Goal: Navigation & Orientation: Find specific page/section

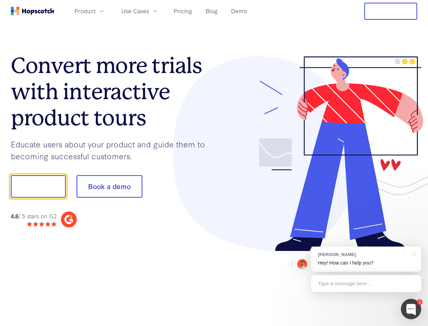
click at [214, 163] on div at bounding box center [316, 153] width 204 height 195
click at [96, 11] on span "Product" at bounding box center [85, 11] width 21 height 8
click at [149, 11] on span "Use Cases" at bounding box center [135, 11] width 28 height 8
click at [391, 11] on button "Free Trial" at bounding box center [391, 11] width 53 height 17
click at [38, 186] on button "Show me!" at bounding box center [38, 186] width 55 height 22
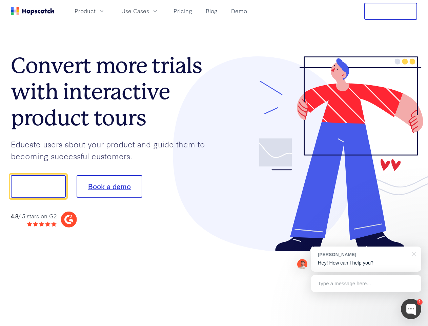
click at [109, 186] on button "Book a demo" at bounding box center [110, 186] width 66 height 22
click at [411, 309] on div at bounding box center [411, 308] width 20 height 20
click at [366, 259] on div "[PERSON_NAME] Hey! How can I help you?" at bounding box center [366, 258] width 110 height 25
click at [413, 253] on div at bounding box center [413, 253] width 17 height 14
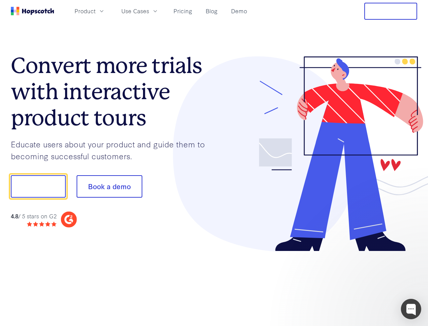
click at [366, 283] on div at bounding box center [357, 230] width 127 height 135
